Goal: Check status: Check status

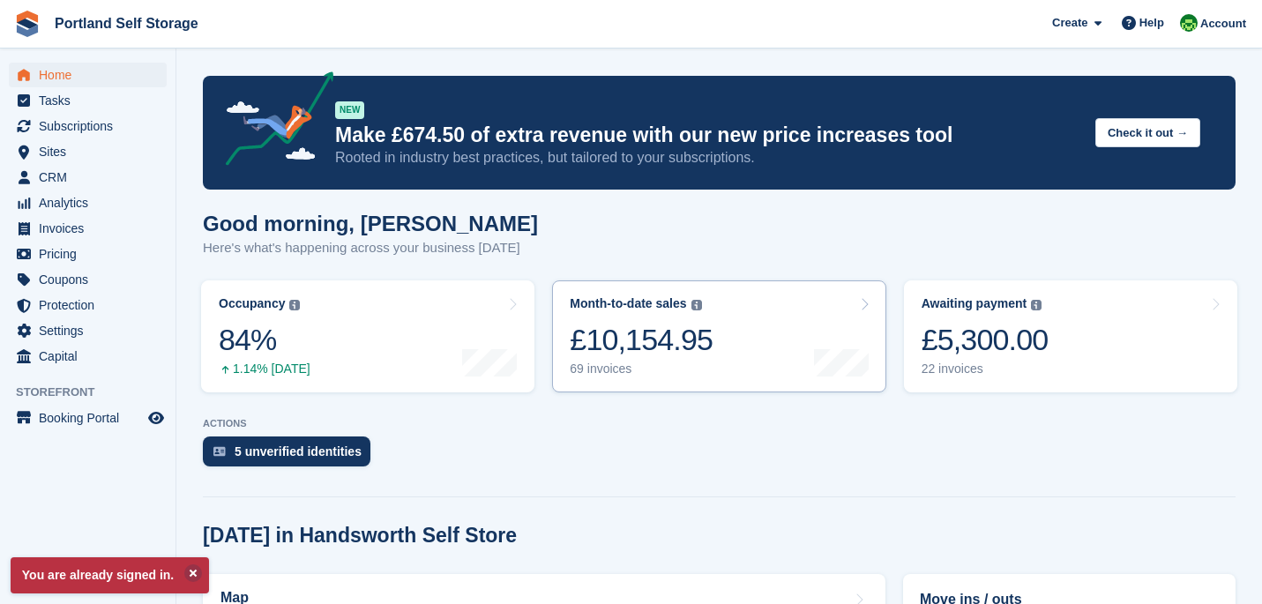
scroll to position [316, 0]
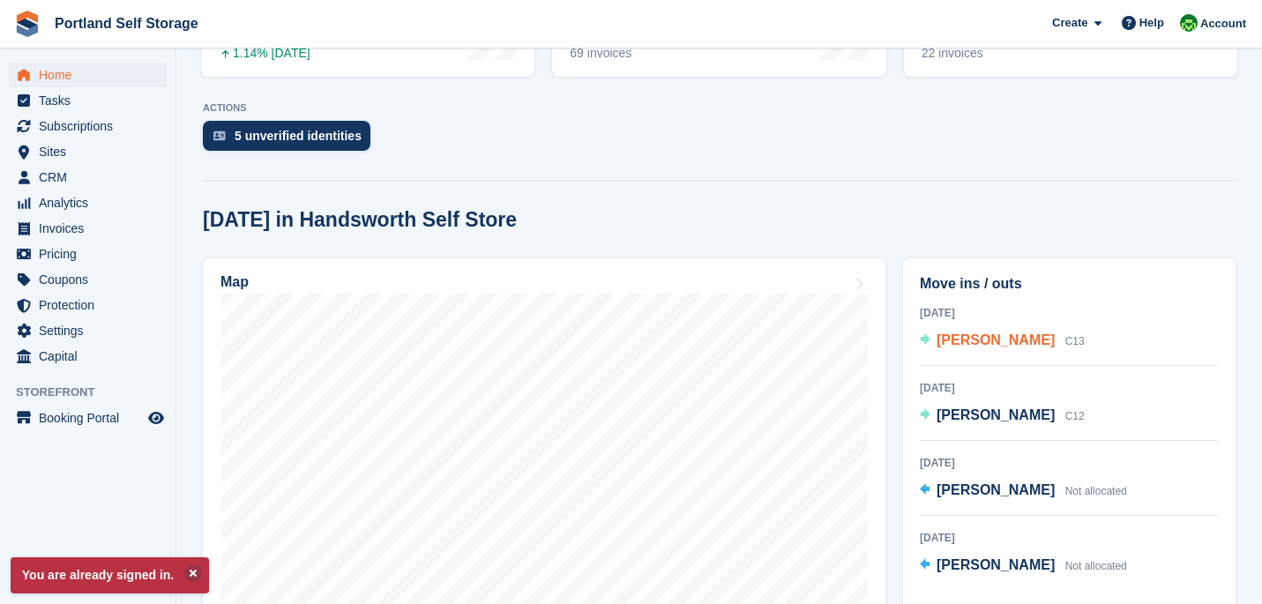
click at [966, 335] on span "[PERSON_NAME]" at bounding box center [995, 339] width 118 height 15
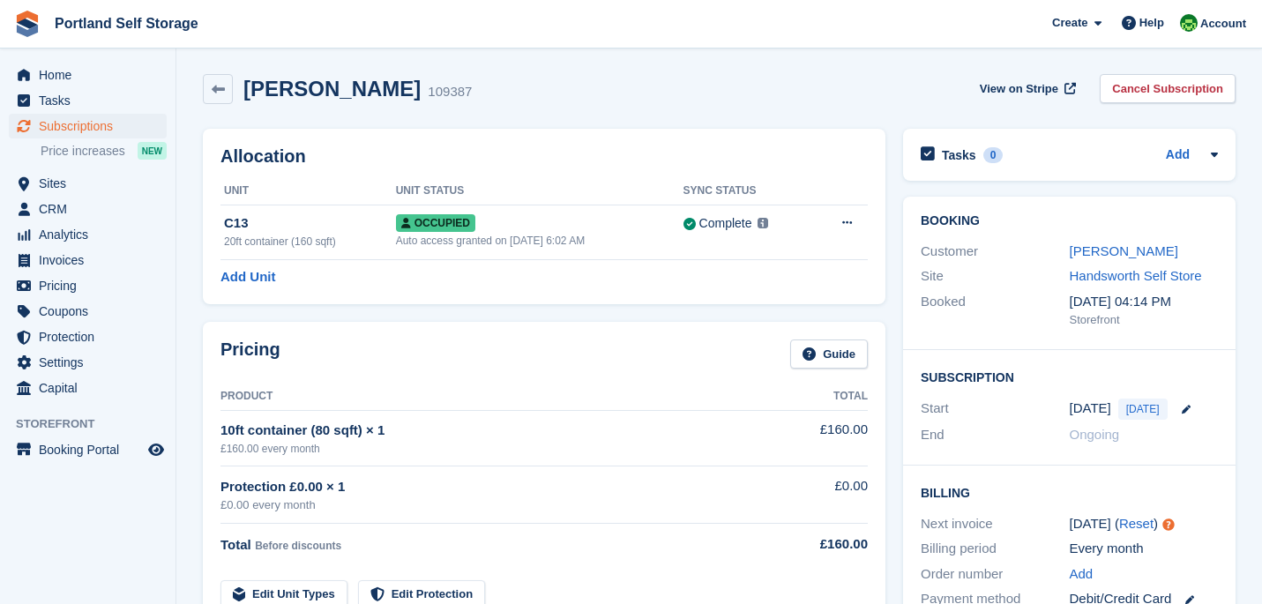
scroll to position [3, 0]
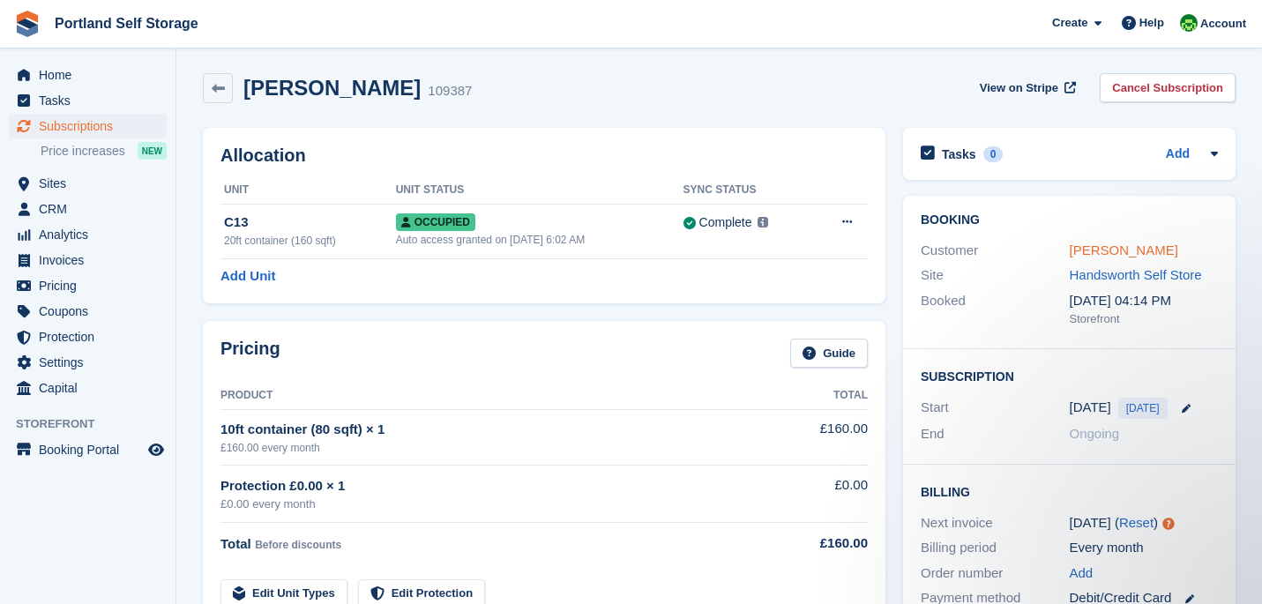
click at [1114, 257] on link "[PERSON_NAME]" at bounding box center [1123, 249] width 108 height 15
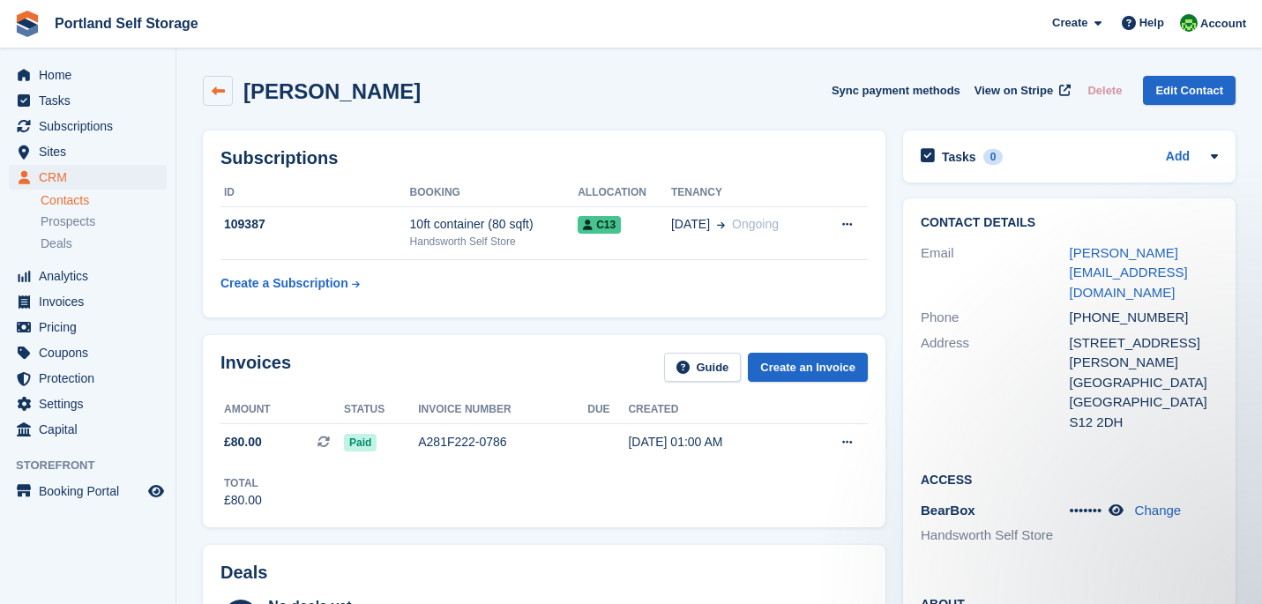
click at [222, 85] on icon at bounding box center [218, 91] width 13 height 13
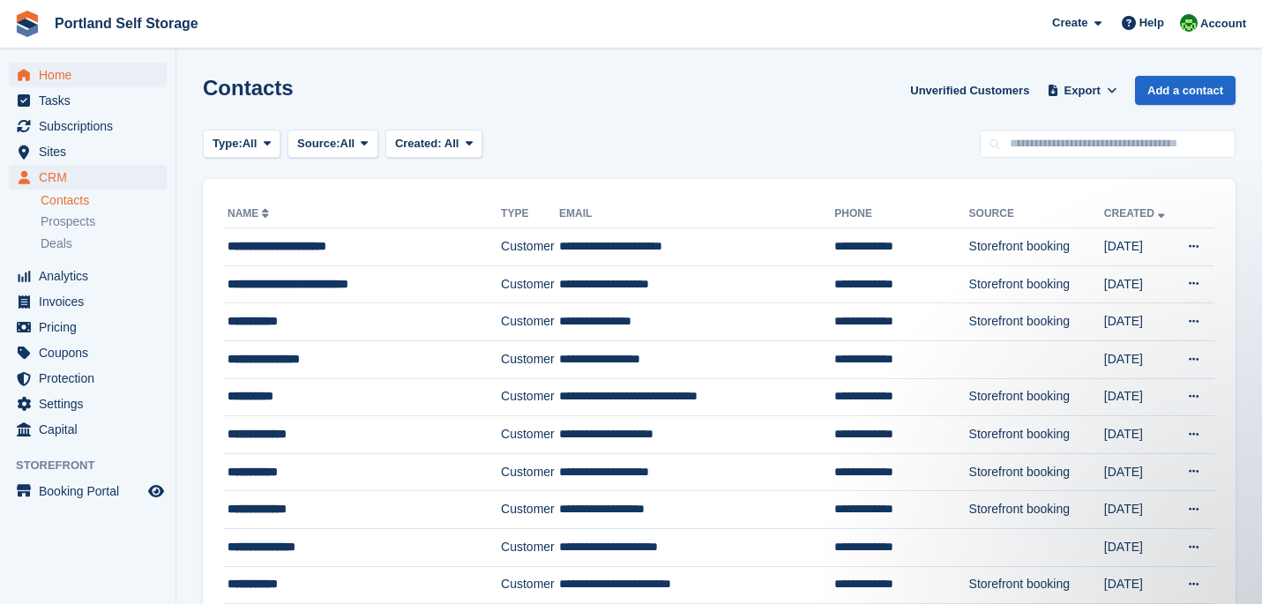
click at [23, 77] on icon "menu" at bounding box center [24, 74] width 12 height 11
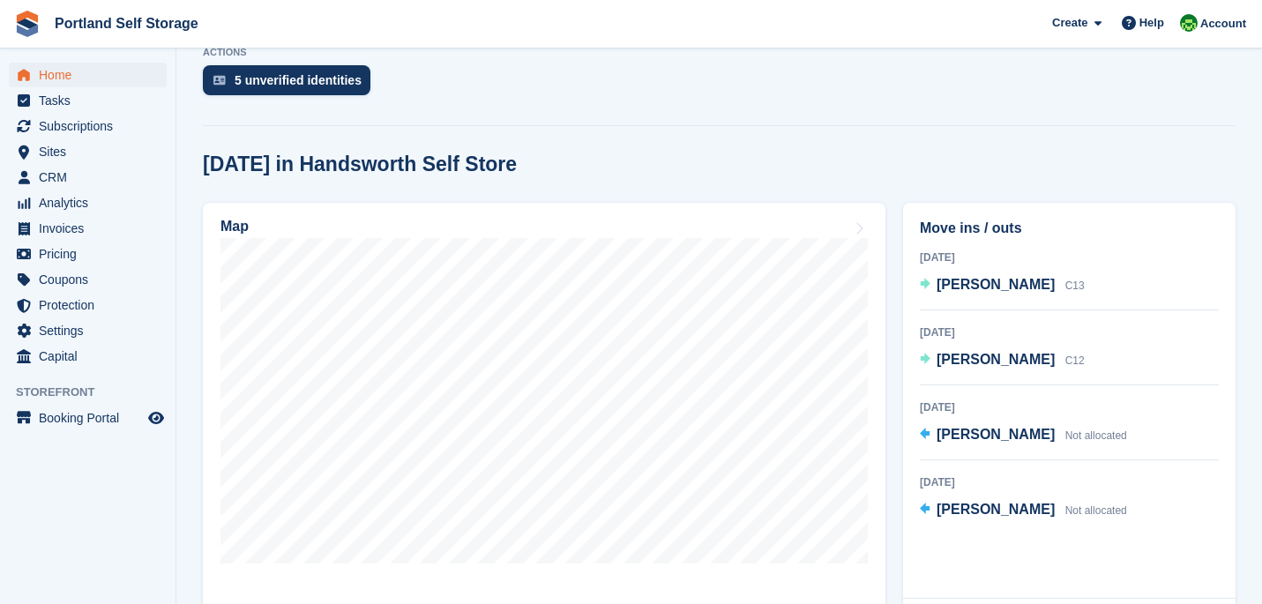
scroll to position [384, 0]
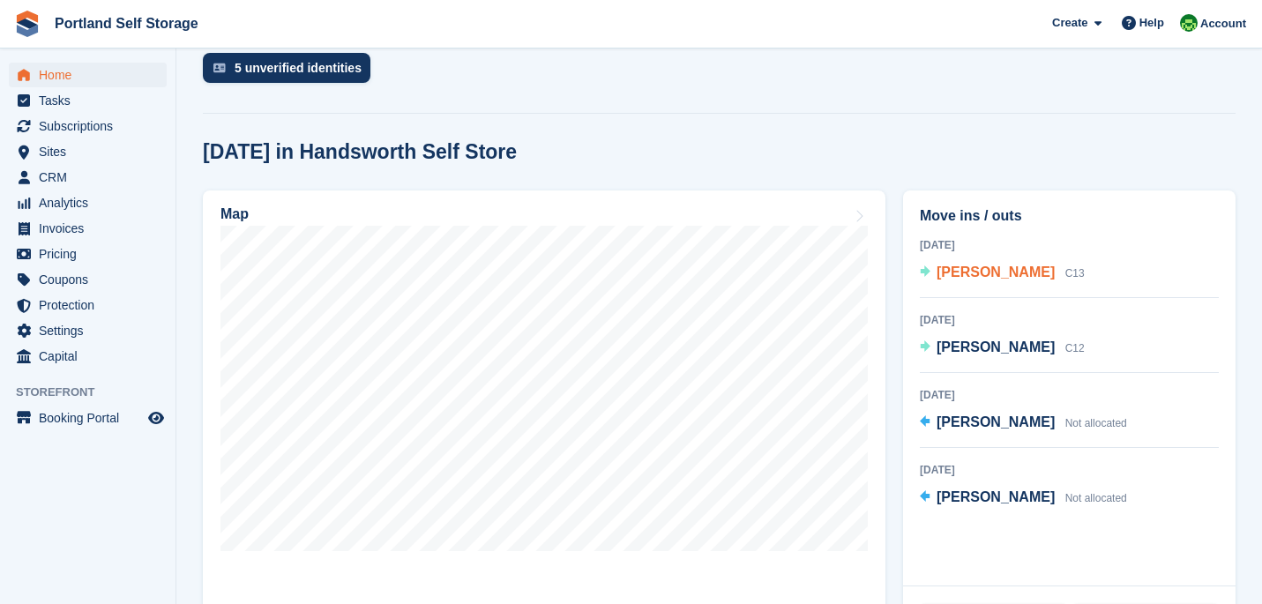
click at [981, 273] on span "[PERSON_NAME]" at bounding box center [995, 272] width 118 height 15
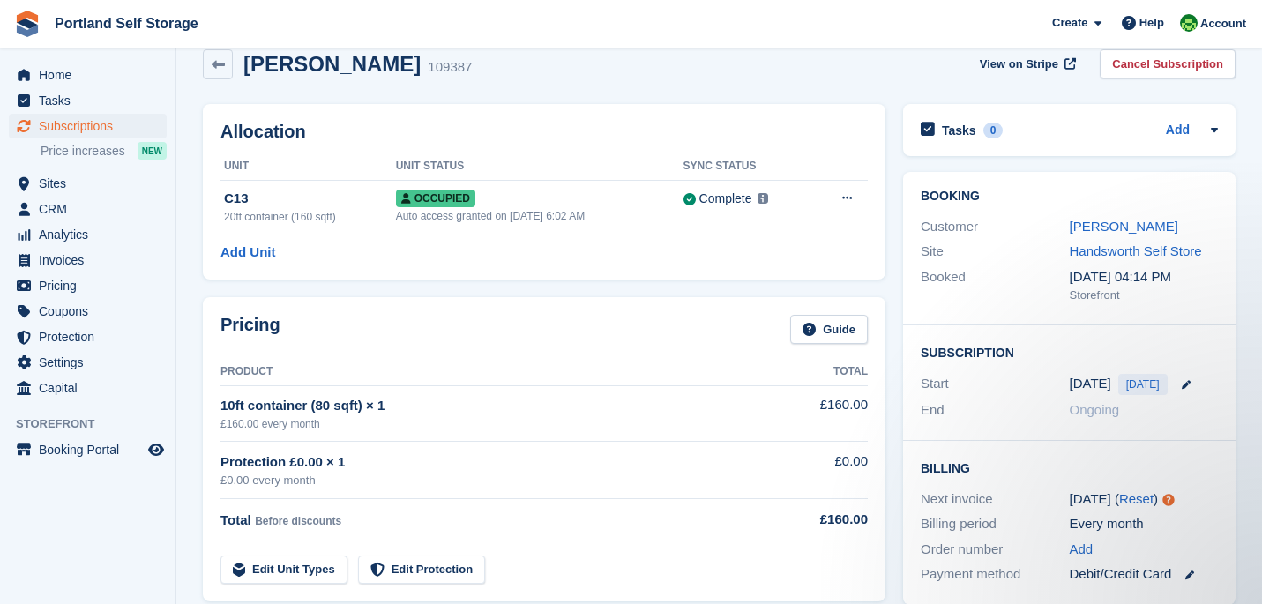
scroll to position [43, 0]
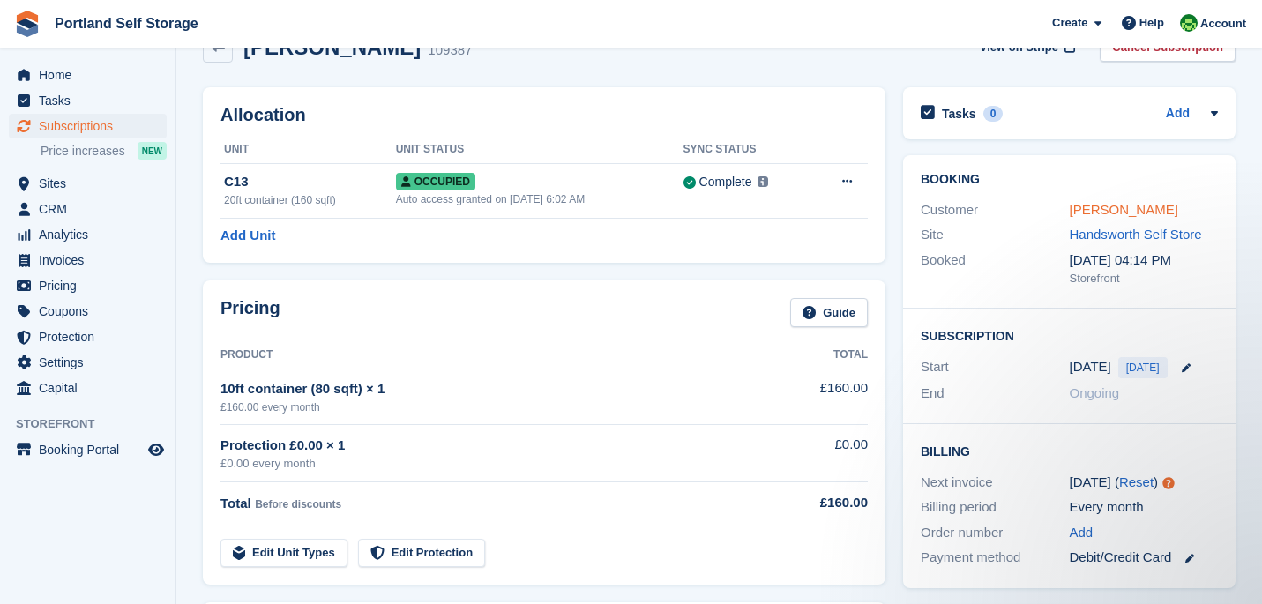
click at [1115, 211] on link "[PERSON_NAME]" at bounding box center [1123, 209] width 108 height 15
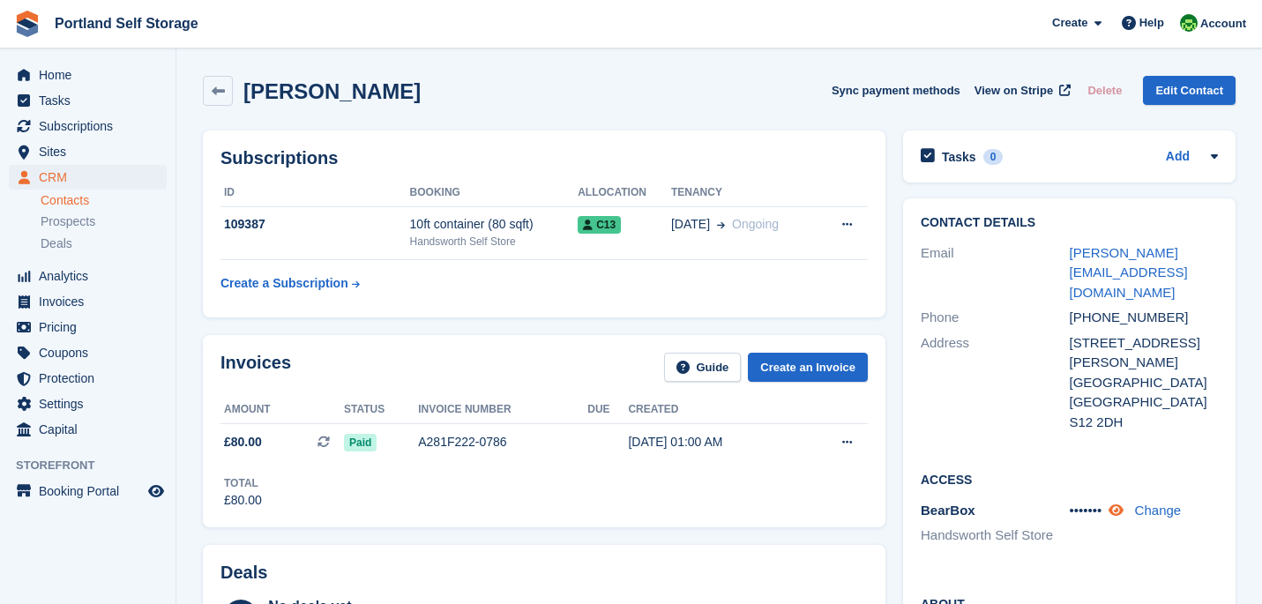
click at [1123, 507] on icon at bounding box center [1115, 509] width 15 height 13
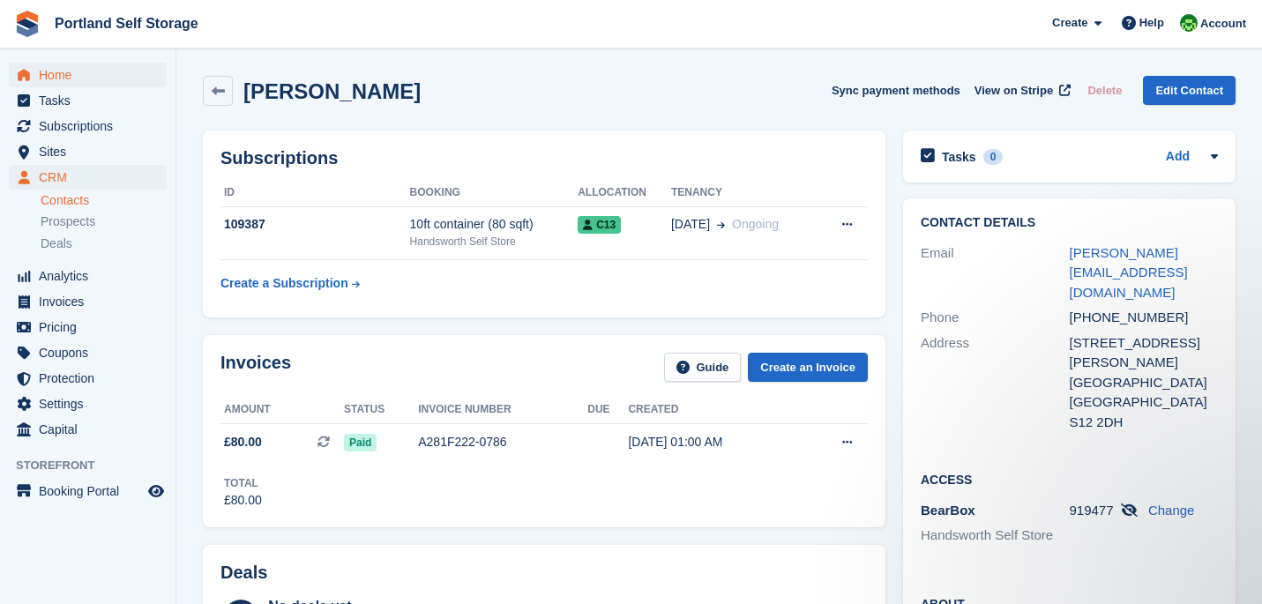
click at [93, 75] on span "Home" at bounding box center [92, 75] width 106 height 25
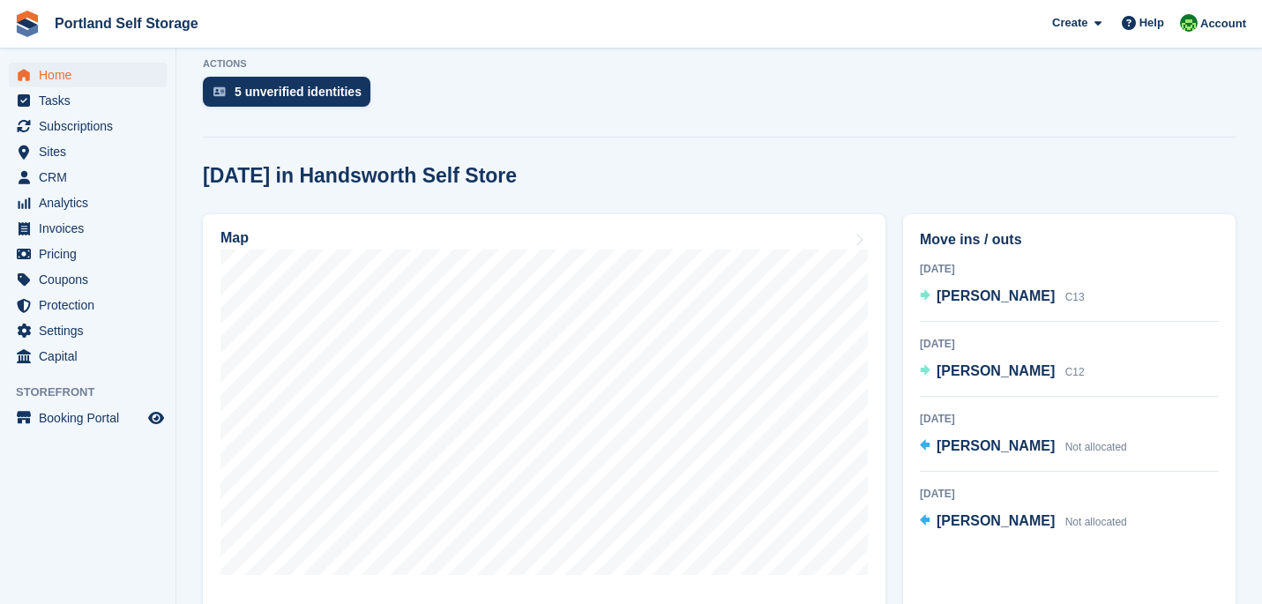
scroll to position [363, 0]
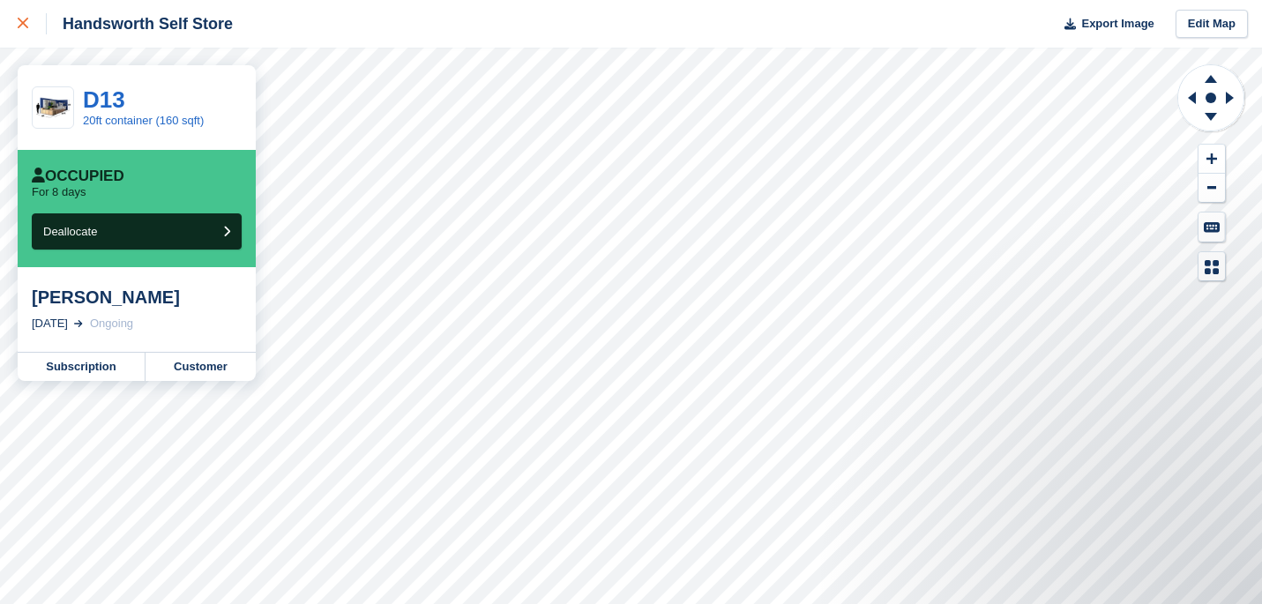
click at [36, 31] on div at bounding box center [32, 23] width 29 height 21
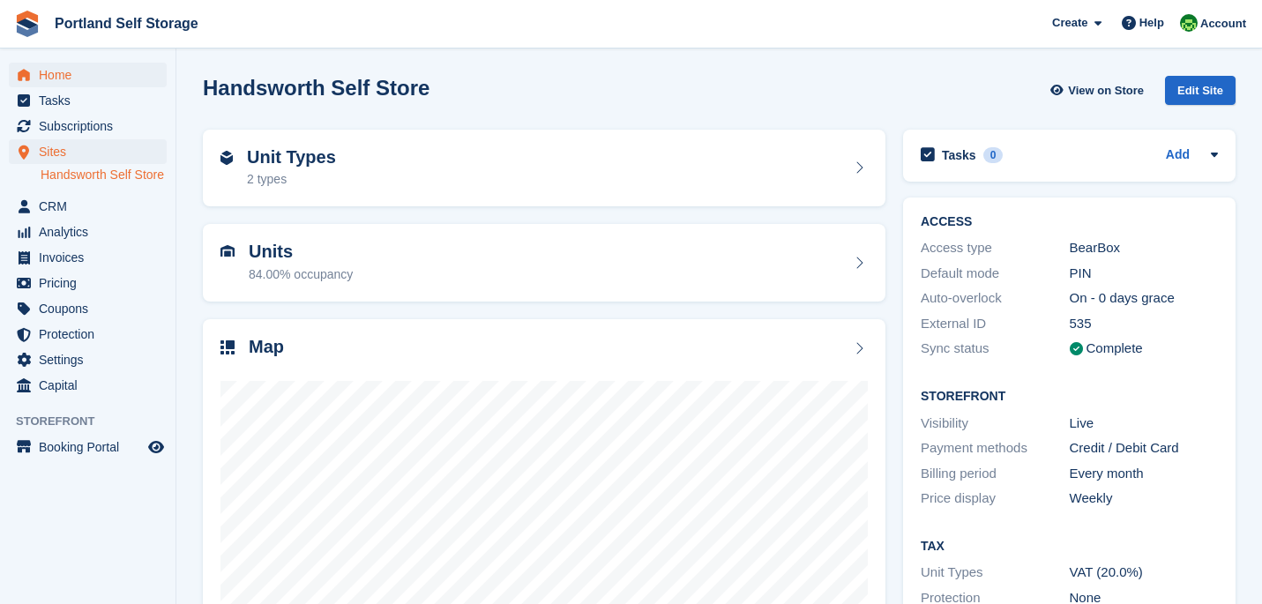
click at [95, 82] on span "Home" at bounding box center [92, 75] width 106 height 25
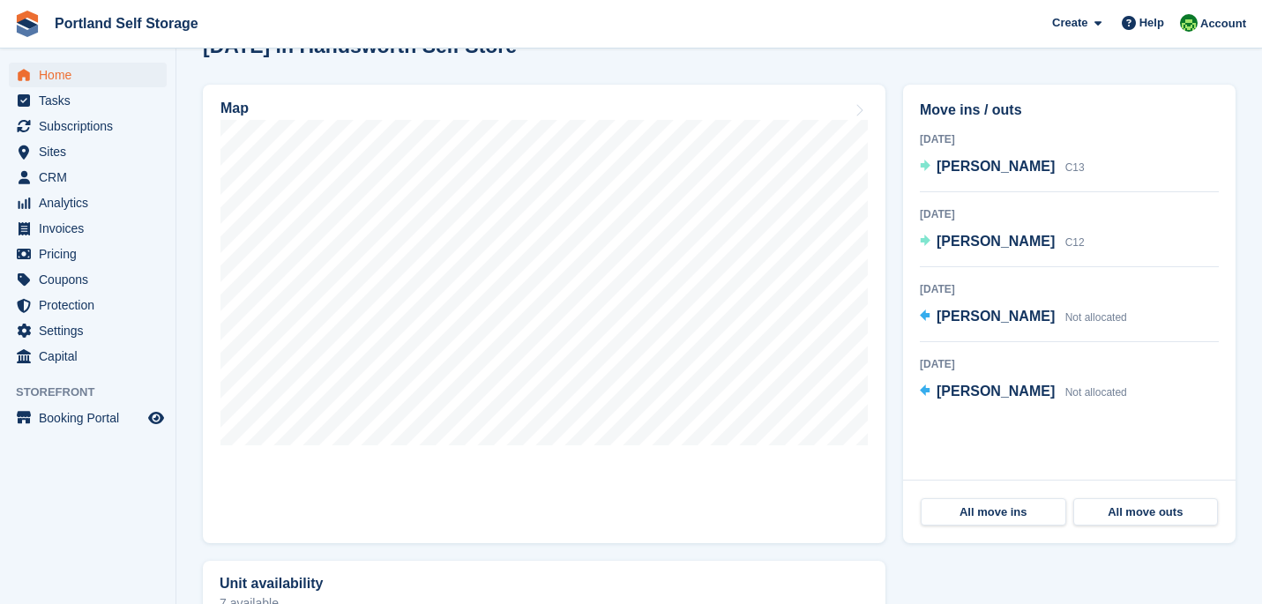
scroll to position [498, 0]
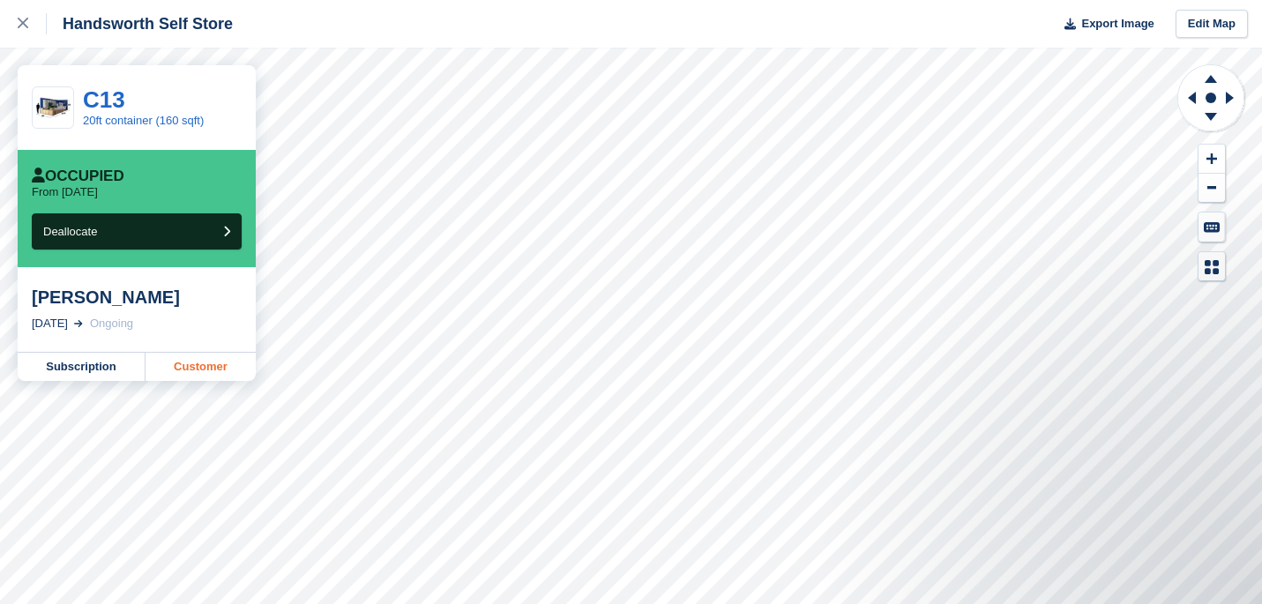
click at [198, 369] on link "Customer" at bounding box center [200, 367] width 110 height 28
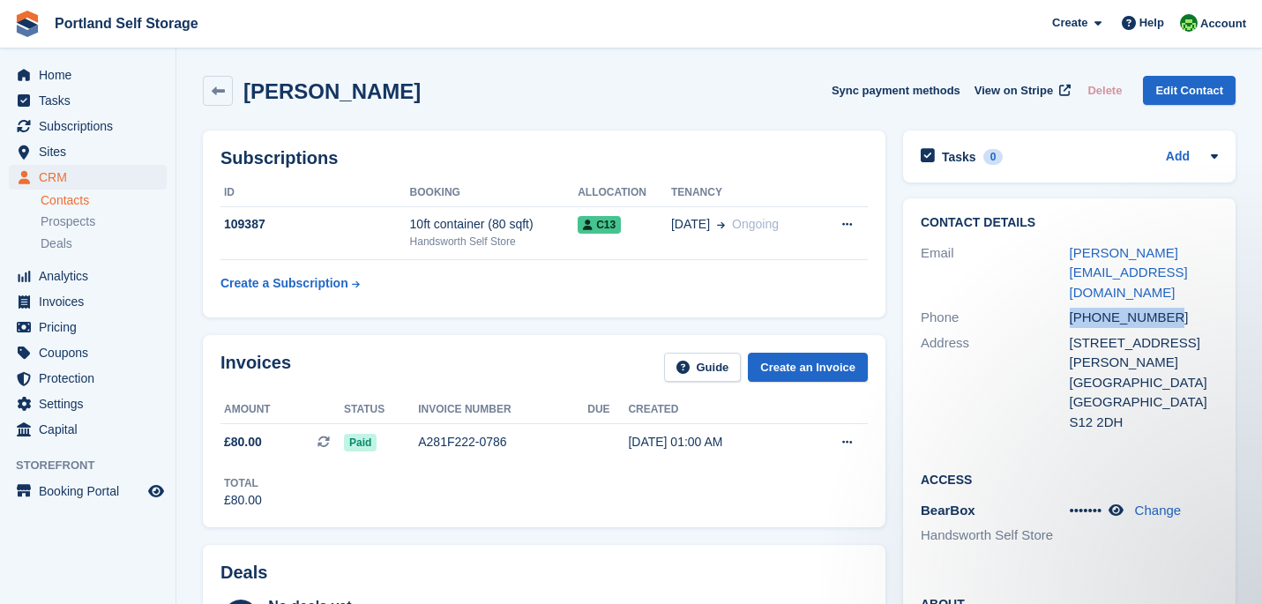
drag, startPoint x: 1172, startPoint y: 295, endPoint x: 1051, endPoint y: 298, distance: 120.8
click at [1051, 305] on div "Phone +447958644377" at bounding box center [1068, 318] width 297 height 26
click at [130, 68] on span "Home" at bounding box center [92, 75] width 106 height 25
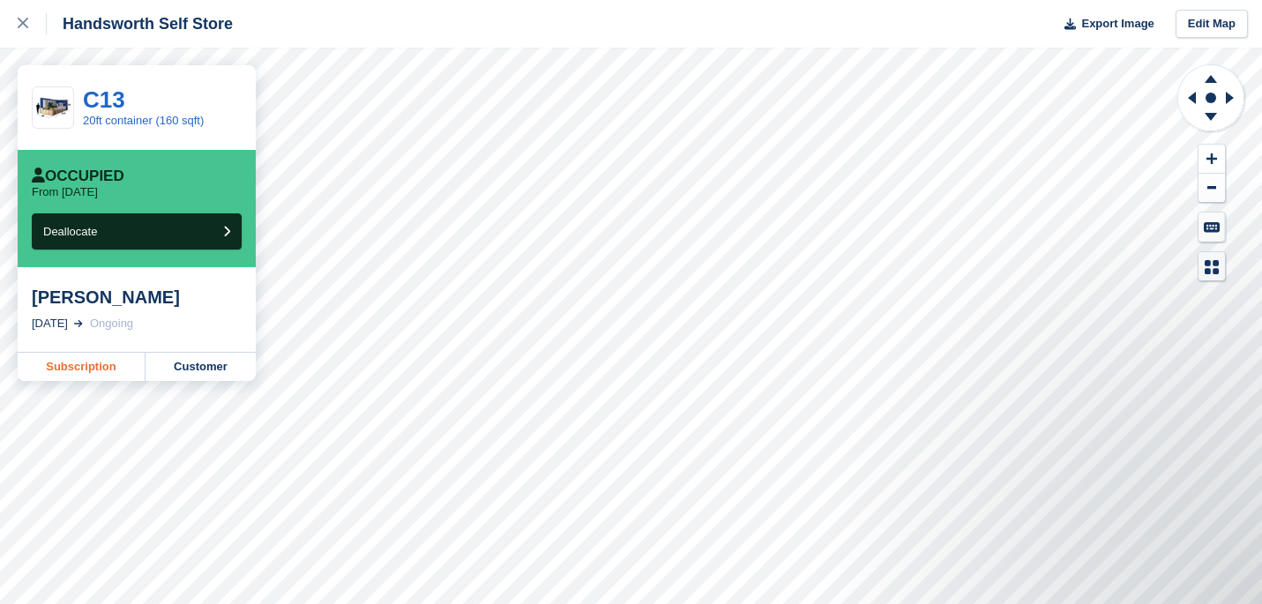
click at [112, 358] on link "Subscription" at bounding box center [82, 367] width 128 height 28
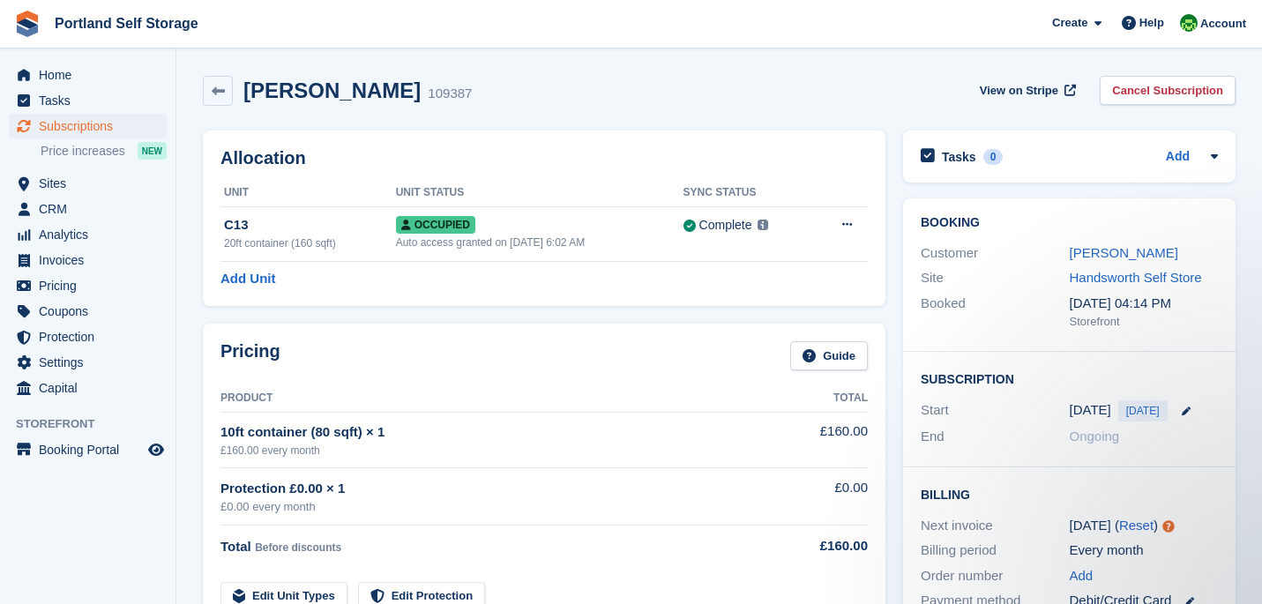
click at [545, 310] on div "Allocation Unit Unit Status Sync Status C13 20ft container (160 sqft) Occupied …" at bounding box center [544, 218] width 700 height 193
